Goal: Download file/media

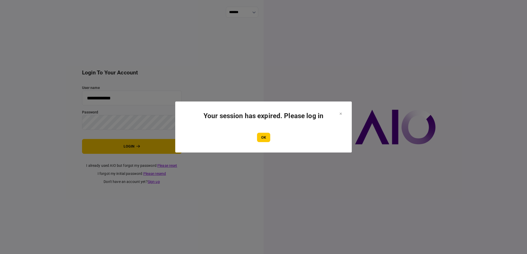
click at [265, 136] on button "OK" at bounding box center [263, 136] width 13 height 9
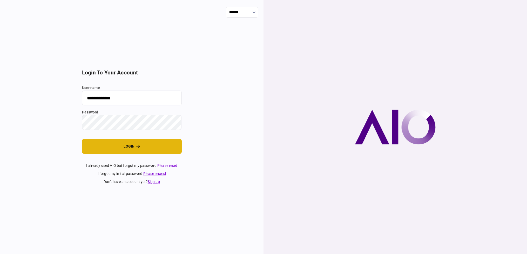
click at [113, 150] on button "login" at bounding box center [132, 146] width 100 height 15
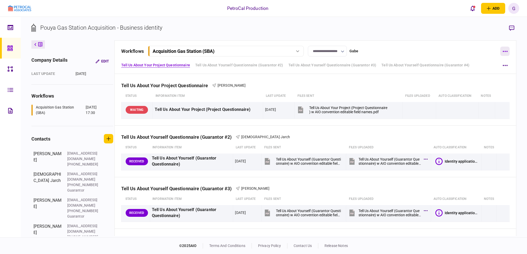
click at [503, 50] on button "button" at bounding box center [505, 50] width 9 height 9
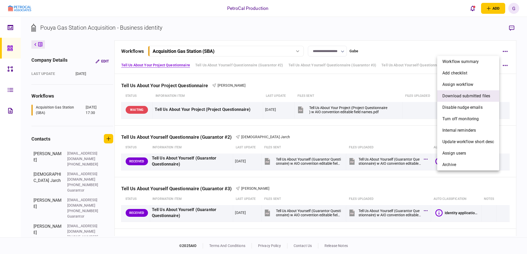
click at [471, 99] on li "download submitted files" at bounding box center [468, 95] width 62 height 11
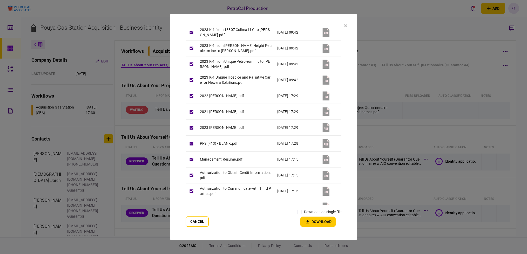
scroll to position [266, 0]
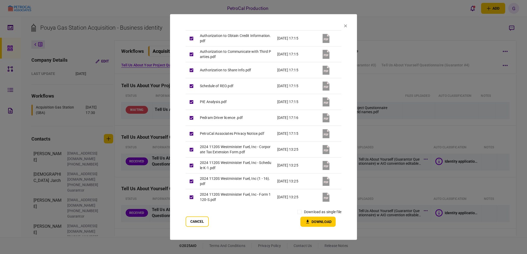
click at [319, 220] on button "Download" at bounding box center [318, 221] width 35 height 10
